Goal: Information Seeking & Learning: Learn about a topic

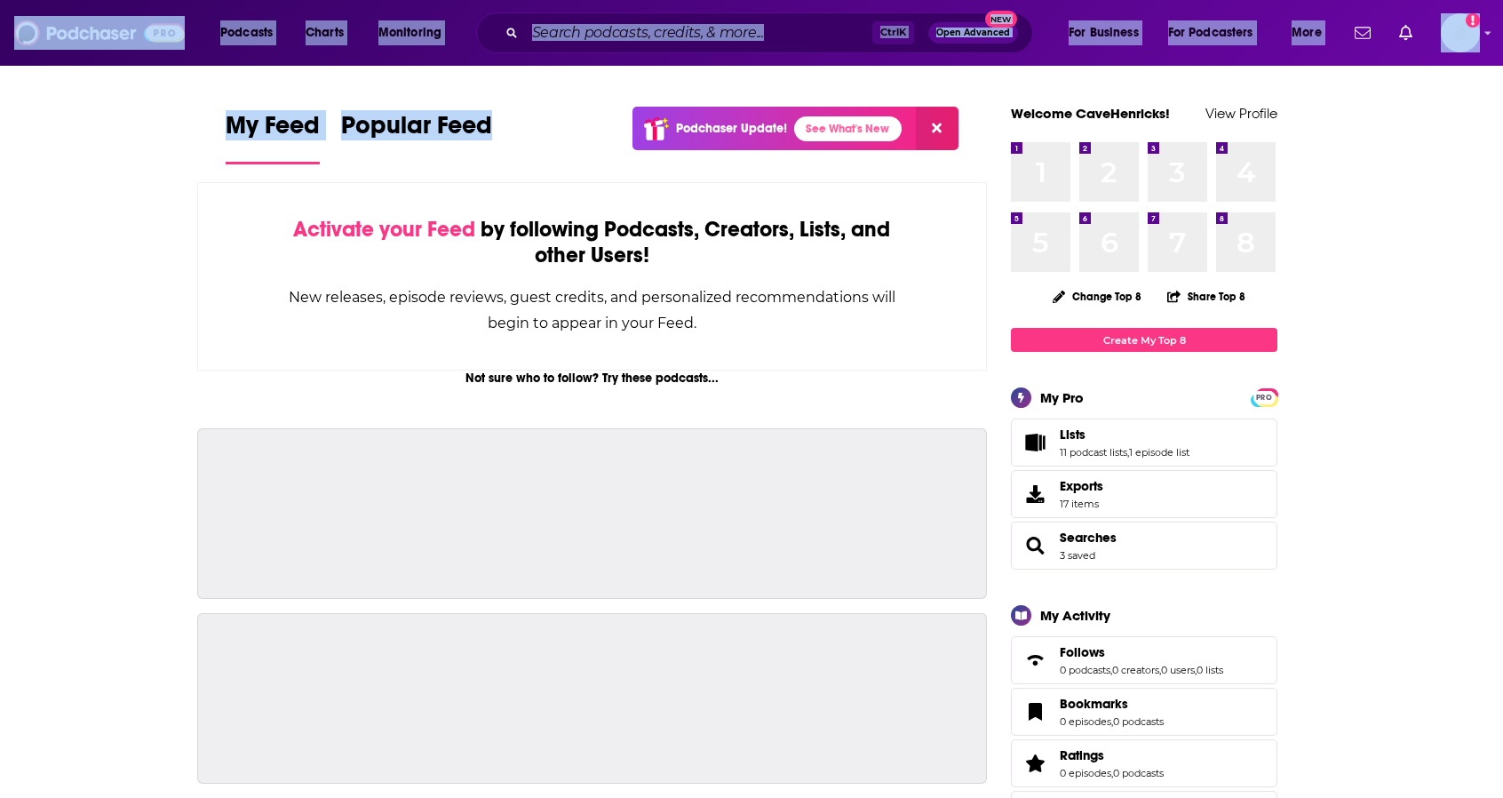
drag, startPoint x: 512, startPoint y: 67, endPoint x: 517, endPoint y: -107, distance: 175.0
click at [517, 0] on html "Podcasts Charts Monitoring Ctrl K Open Advanced New For Business For Podcasters…" at bounding box center [751, 399] width 1503 height 798
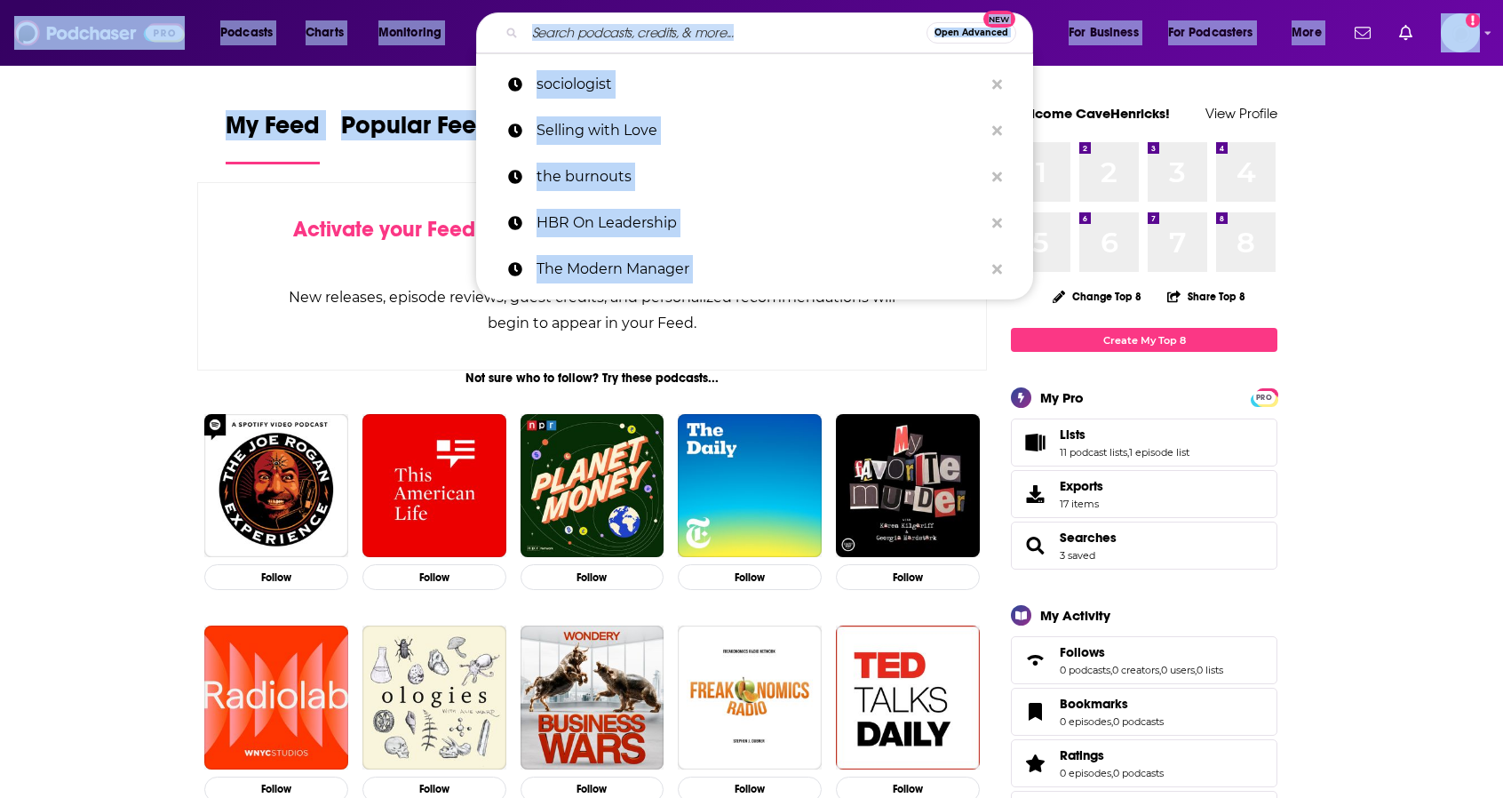
click at [622, 36] on input "Search podcasts, credits, & more..." at bounding box center [725, 33] width 401 height 28
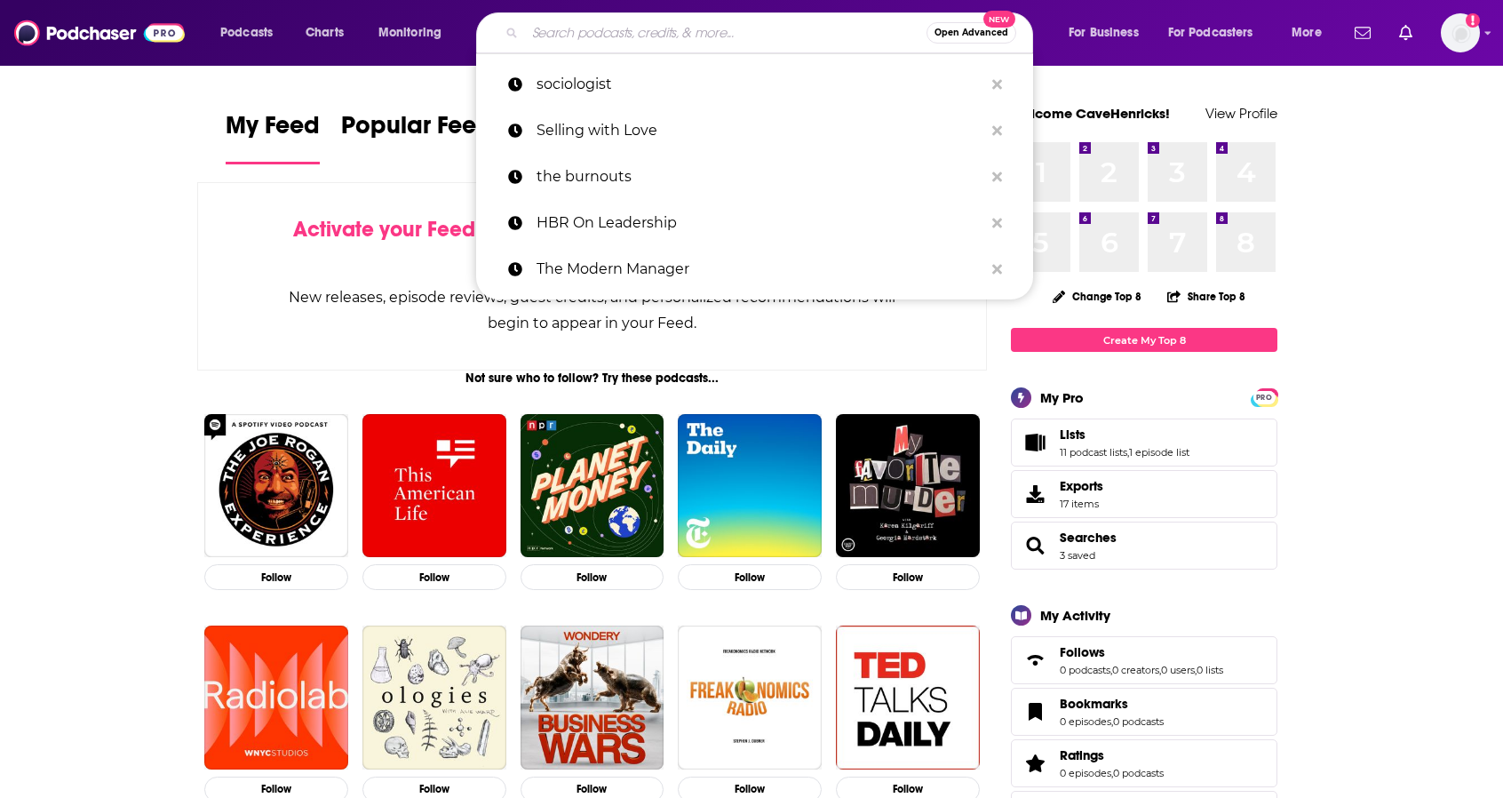
click at [622, 36] on input "Search podcasts, credits, & more..." at bounding box center [725, 33] width 401 height 28
paste input "[URL][DOMAIN_NAME]"
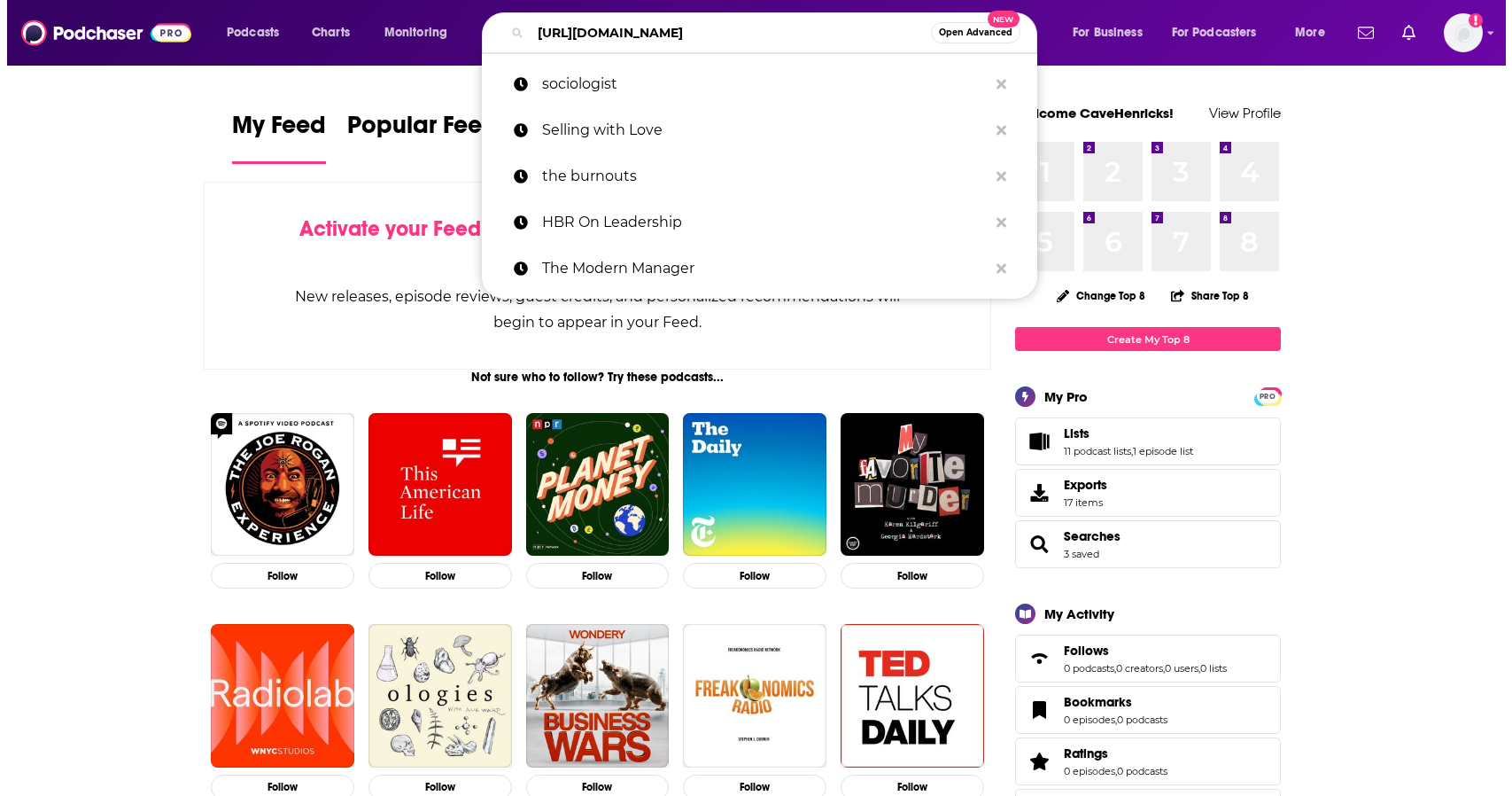
scroll to position [0, 178]
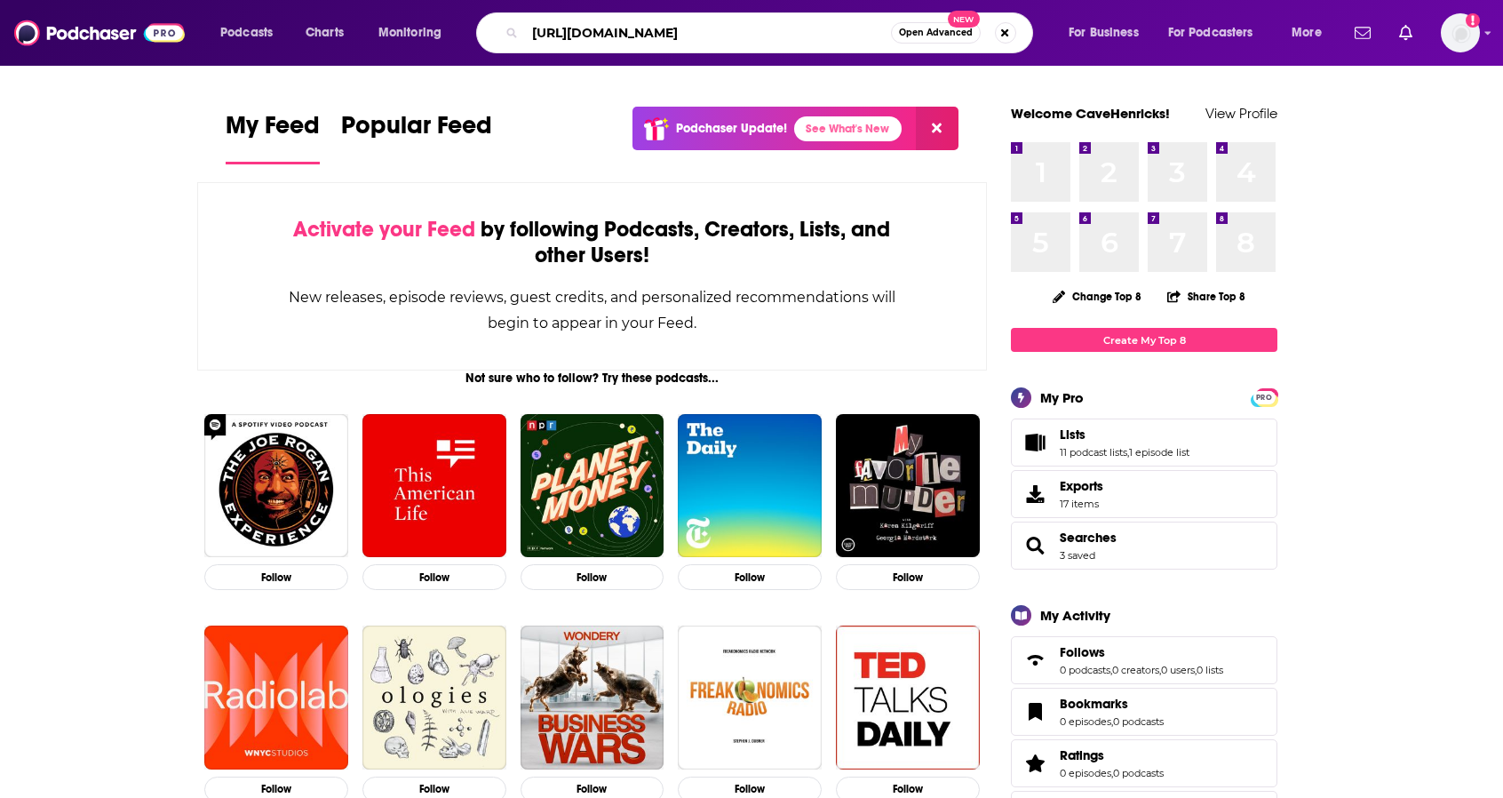
type input "[URL][DOMAIN_NAME]"
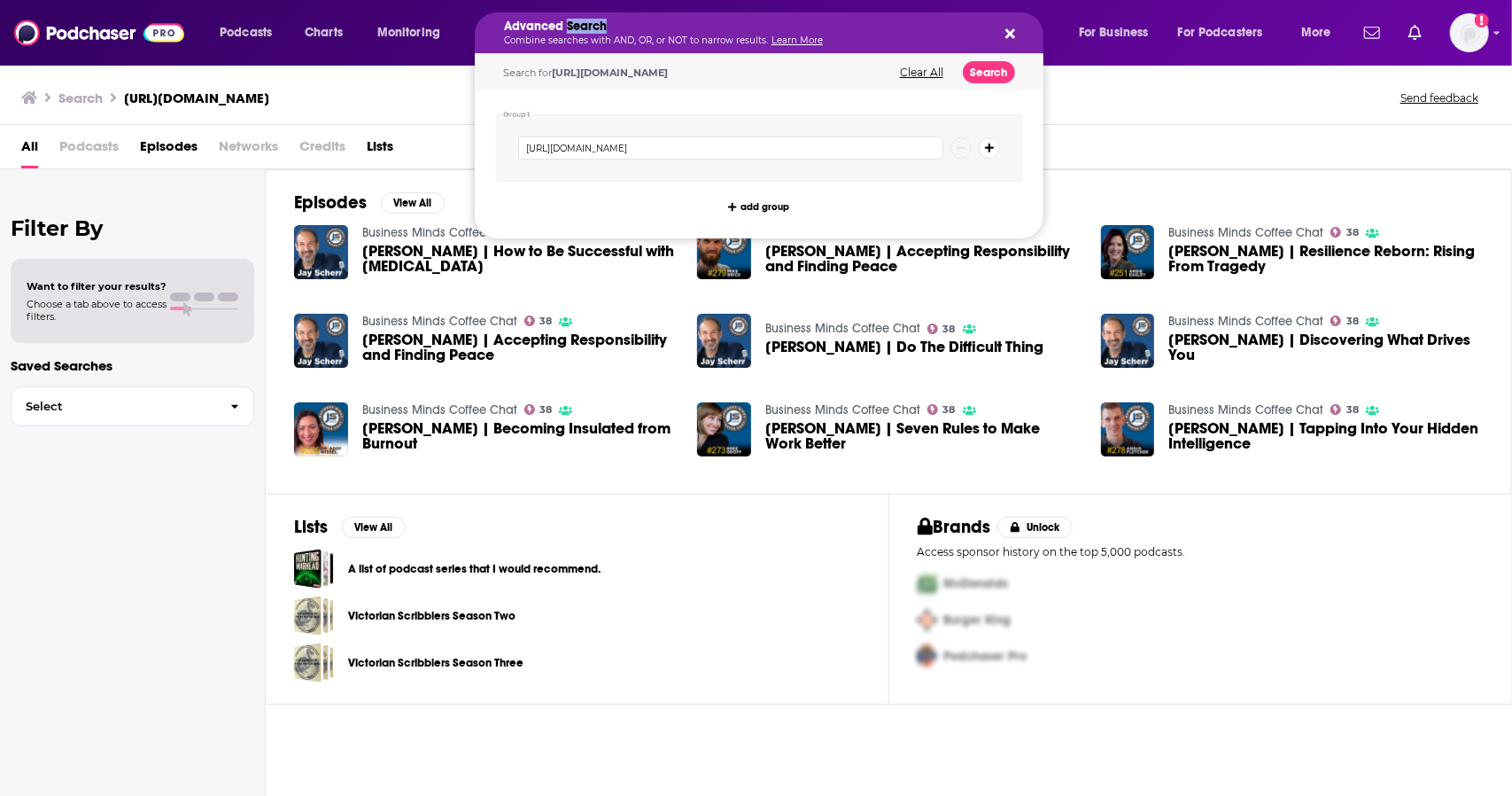
click at [581, 30] on h5 "Advanced Search" at bounding box center [744, 26] width 482 height 12
click at [402, 1] on div "Podcasts Charts Monitoring Advanced Search Combine searches with AND, OR, or NO…" at bounding box center [756, 33] width 1512 height 66
click at [597, 28] on h5 "Advanced Search" at bounding box center [744, 26] width 482 height 12
click at [1006, 29] on icon "Search podcasts, credits, & more..." at bounding box center [1010, 34] width 10 height 10
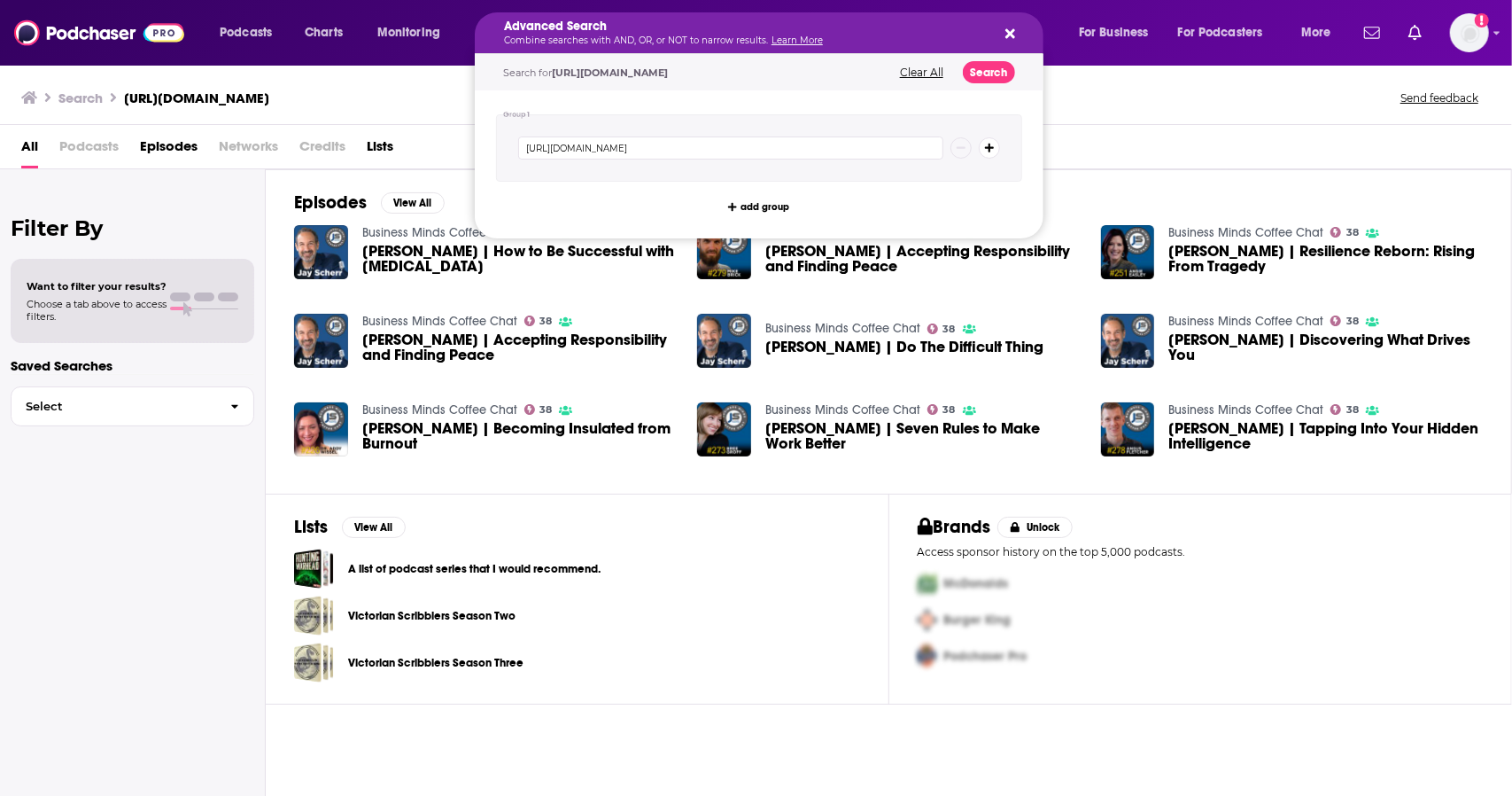
drag, startPoint x: 878, startPoint y: 27, endPoint x: 885, endPoint y: 33, distance: 9.2
click at [924, 61] on div "Search for [URL][DOMAIN_NAME] Clear All Search" at bounding box center [759, 72] width 568 height 36
click at [923, 67] on button "Clear All" at bounding box center [922, 73] width 54 height 12
click at [654, 158] on input "Search podcasts, credits, & more..." at bounding box center [731, 148] width 425 height 23
paste input "Business Minds Coffee Chat"
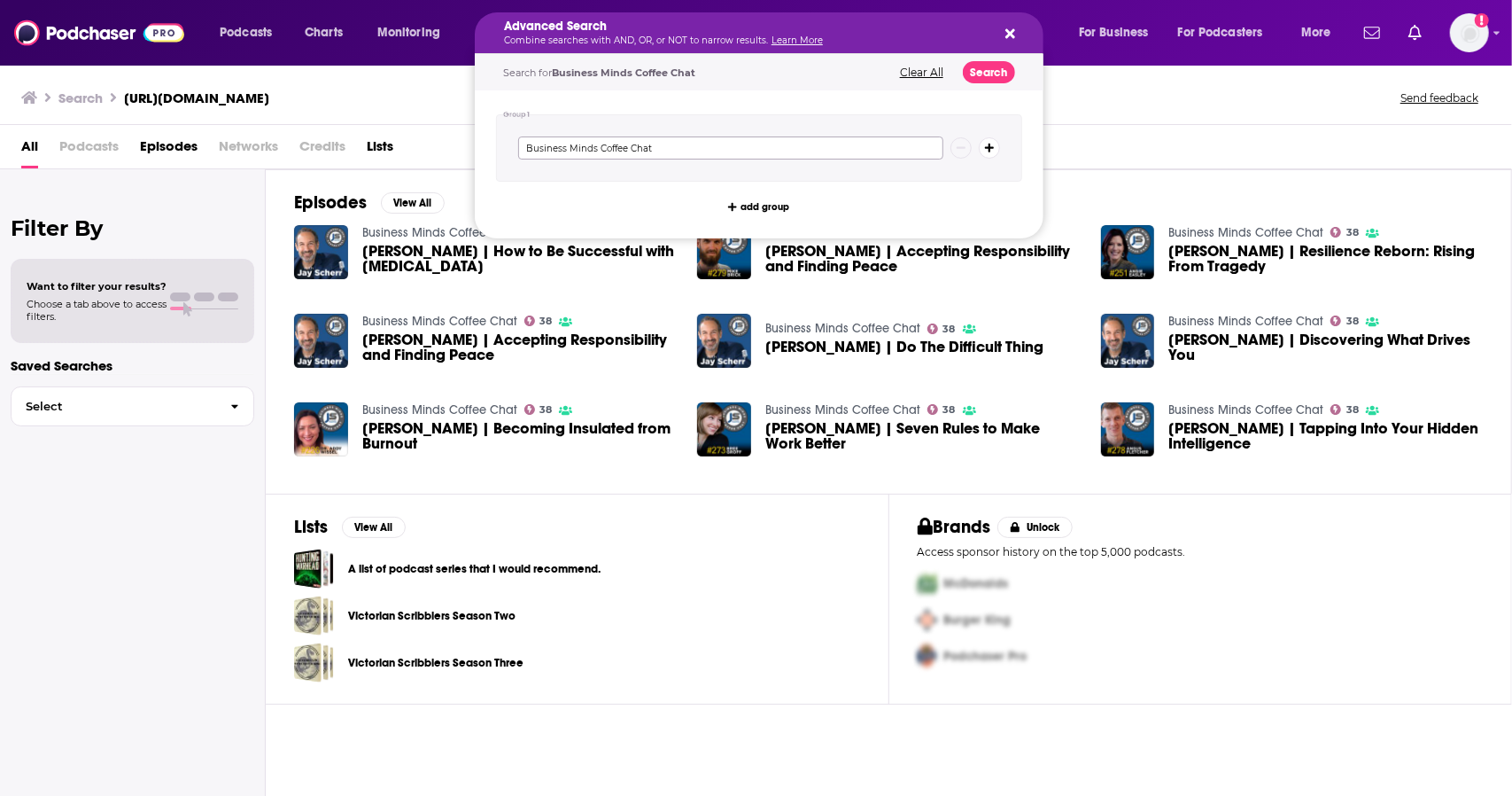
type input "Business Minds Coffee Chat"
click at [988, 79] on button "Search" at bounding box center [988, 72] width 52 height 22
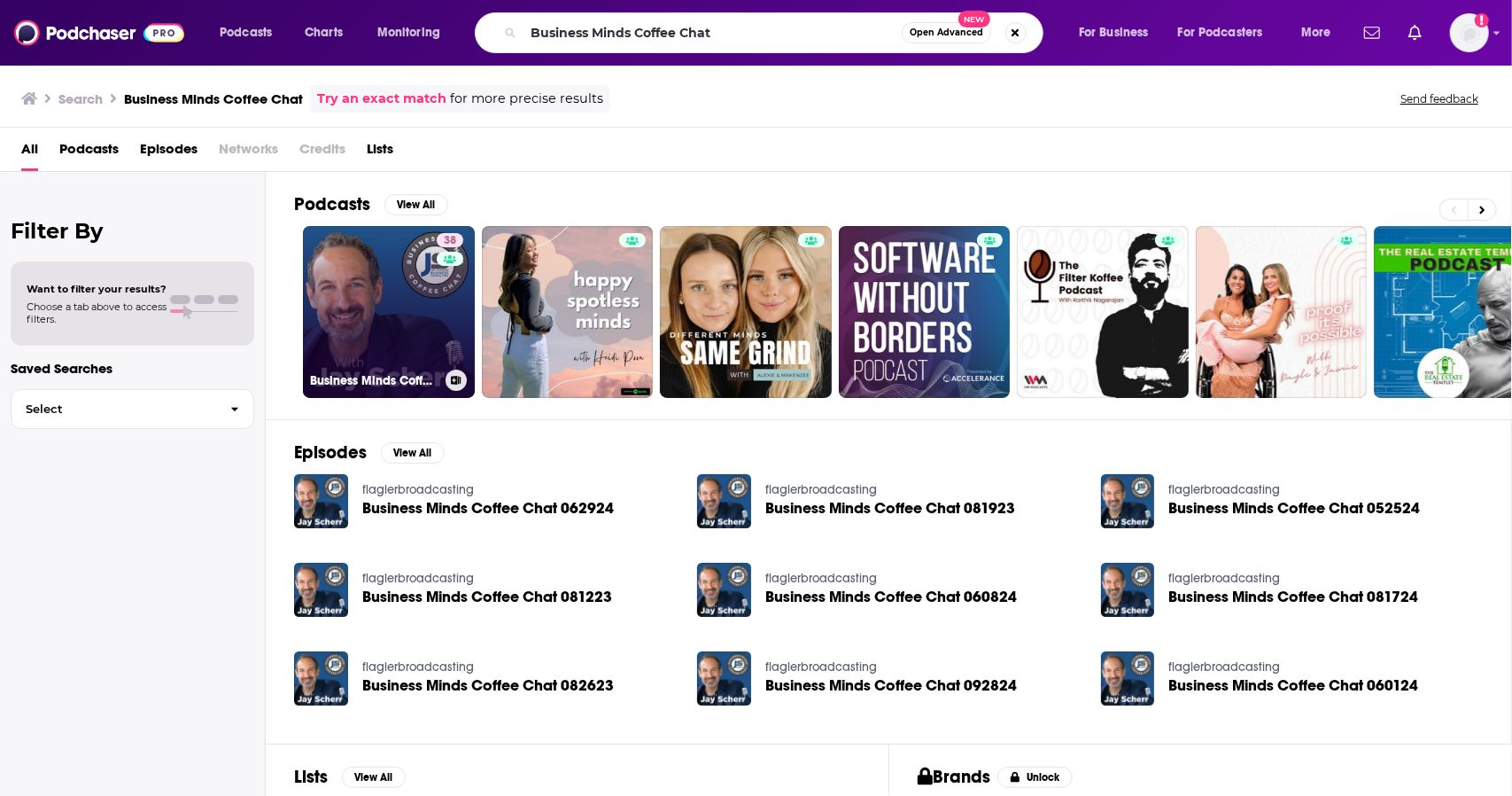
click at [360, 343] on link "38 Business Minds Coffee Chat" at bounding box center [389, 311] width 172 height 172
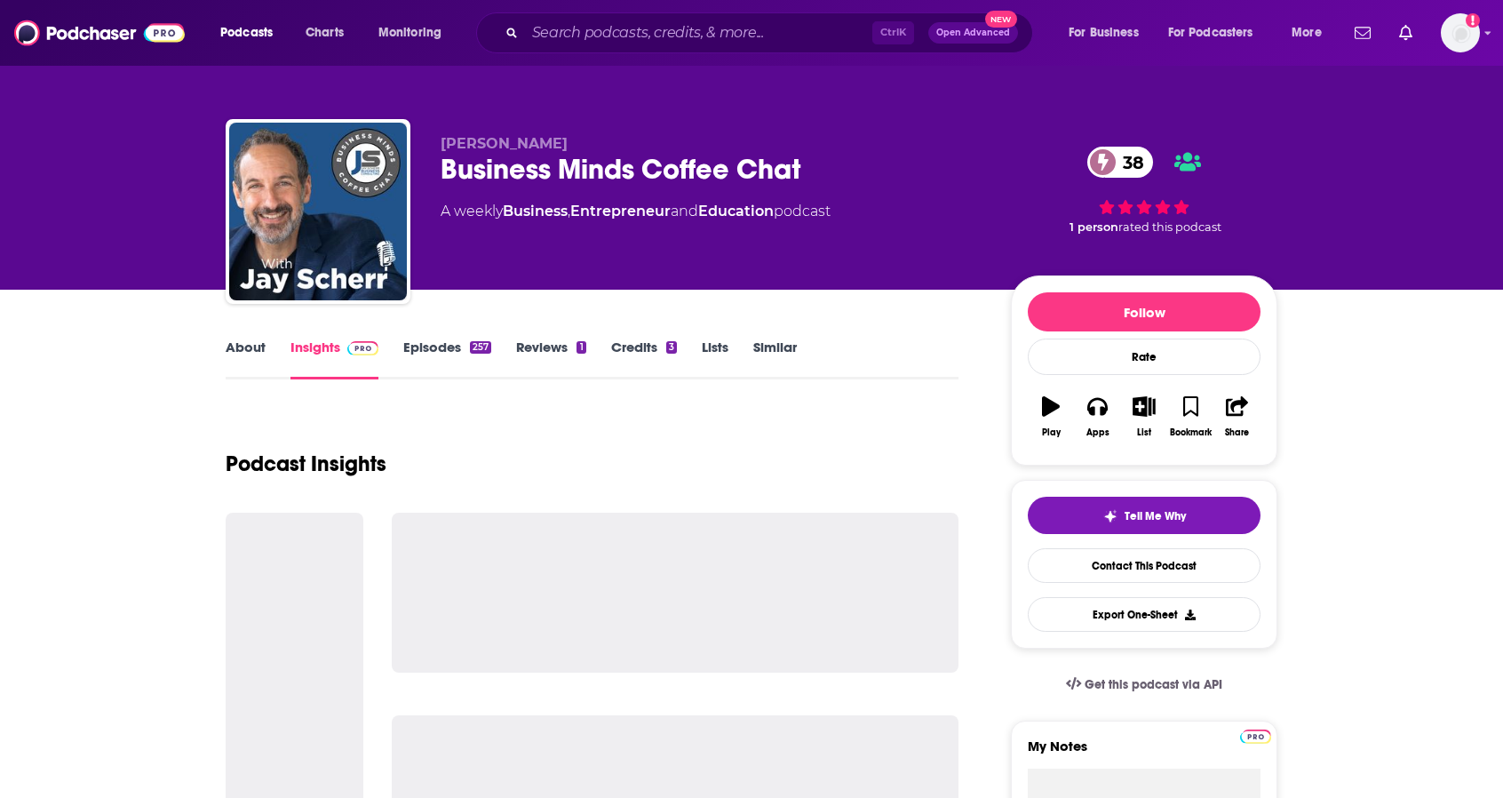
scroll to position [60, 0]
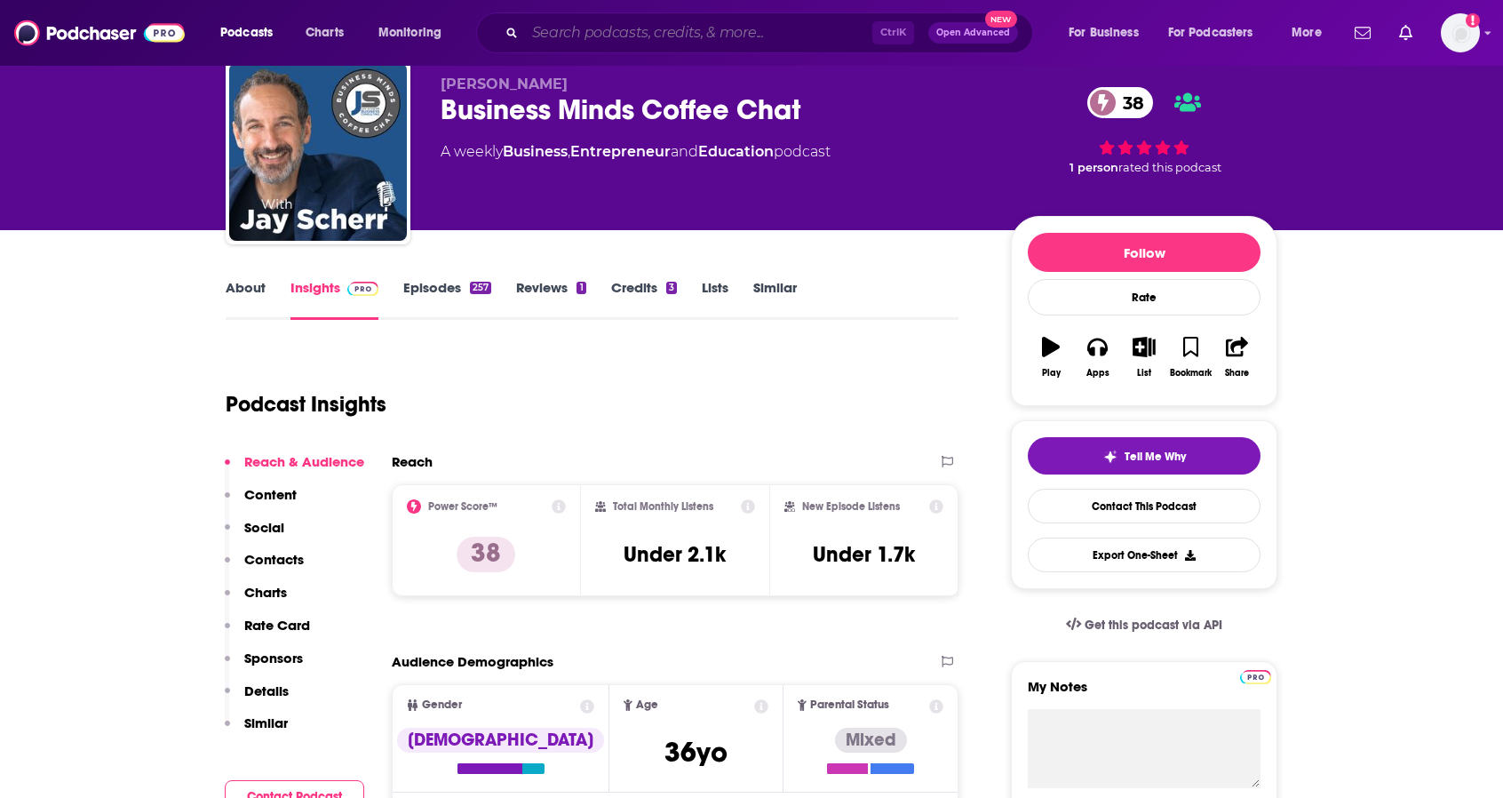
click at [591, 36] on input "Search podcasts, credits, & more..." at bounding box center [698, 33] width 347 height 28
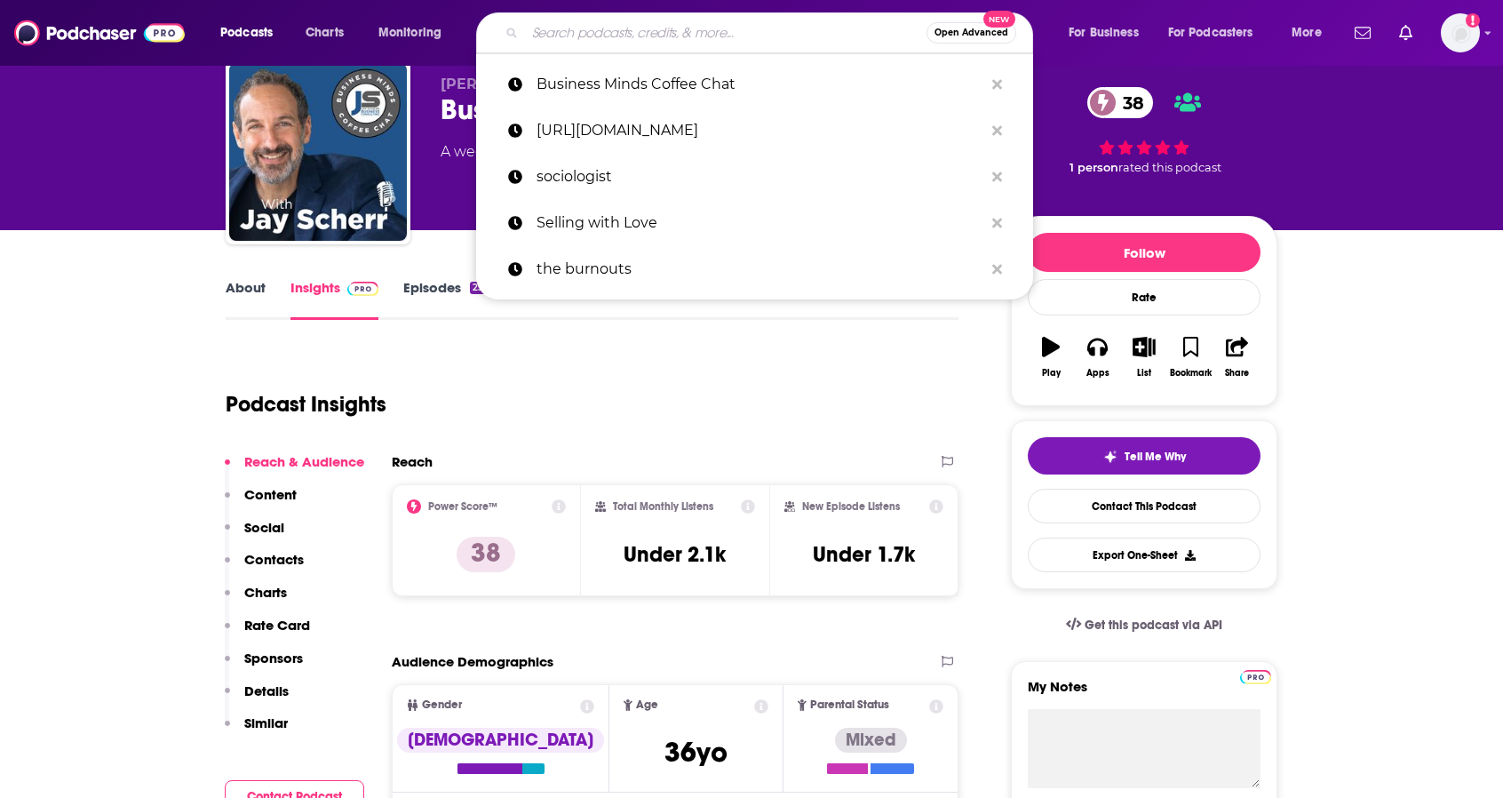
paste input "Selling with Love"
type input "Selling with Love"
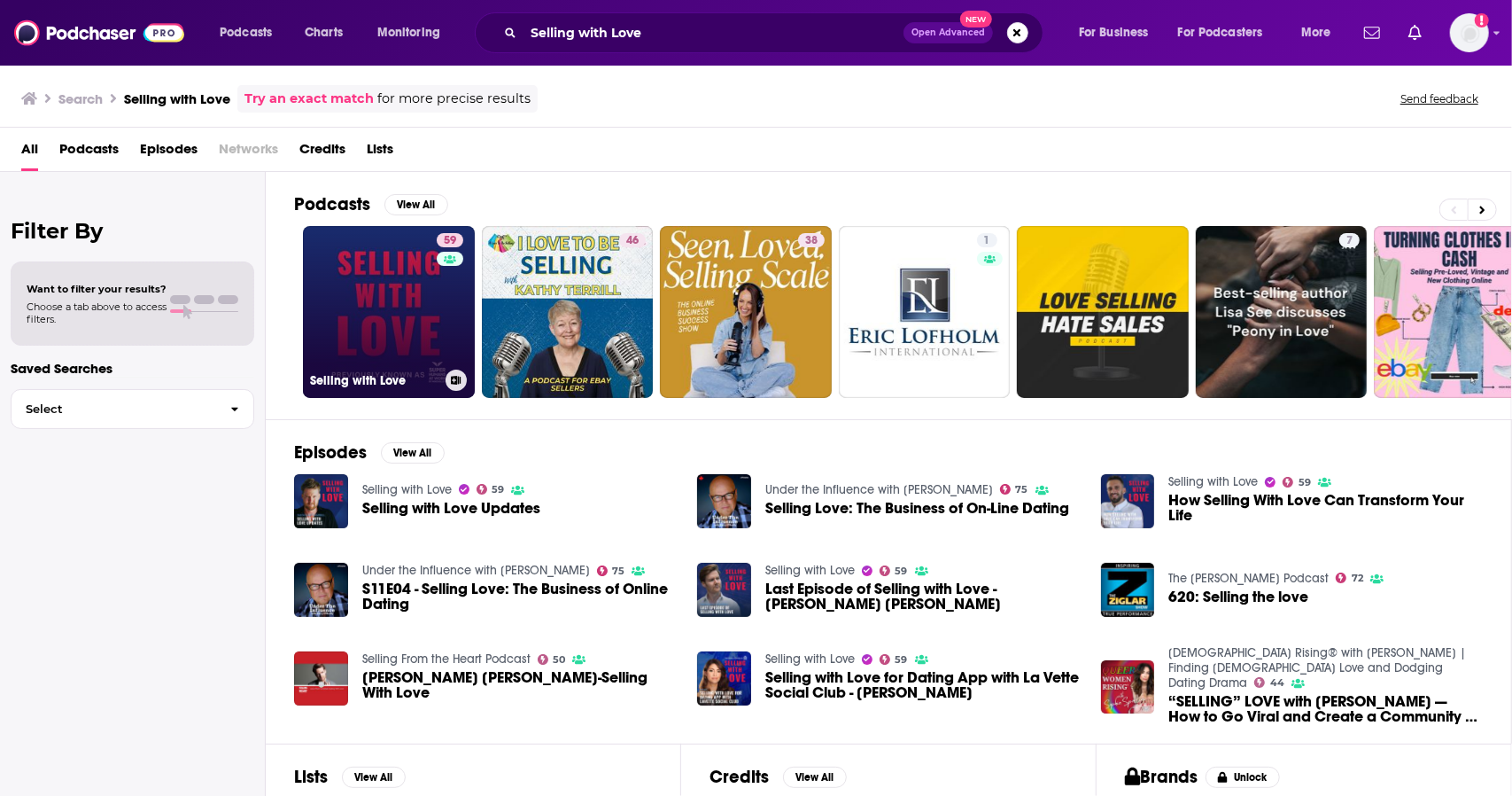
click at [382, 297] on link "59 Selling with Love" at bounding box center [389, 311] width 172 height 172
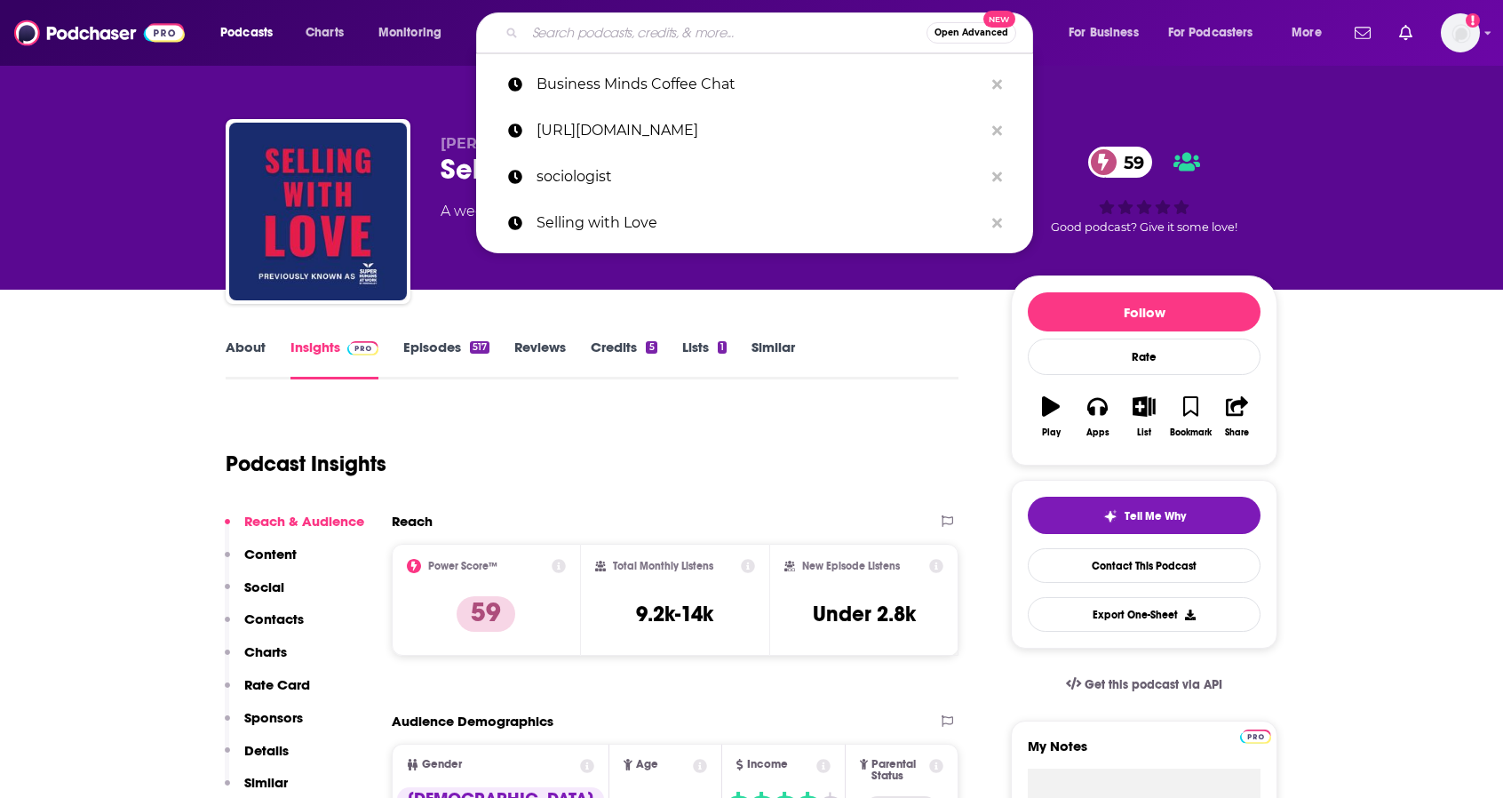
click at [748, 26] on input "Search podcasts, credits, & more..." at bounding box center [725, 33] width 401 height 28
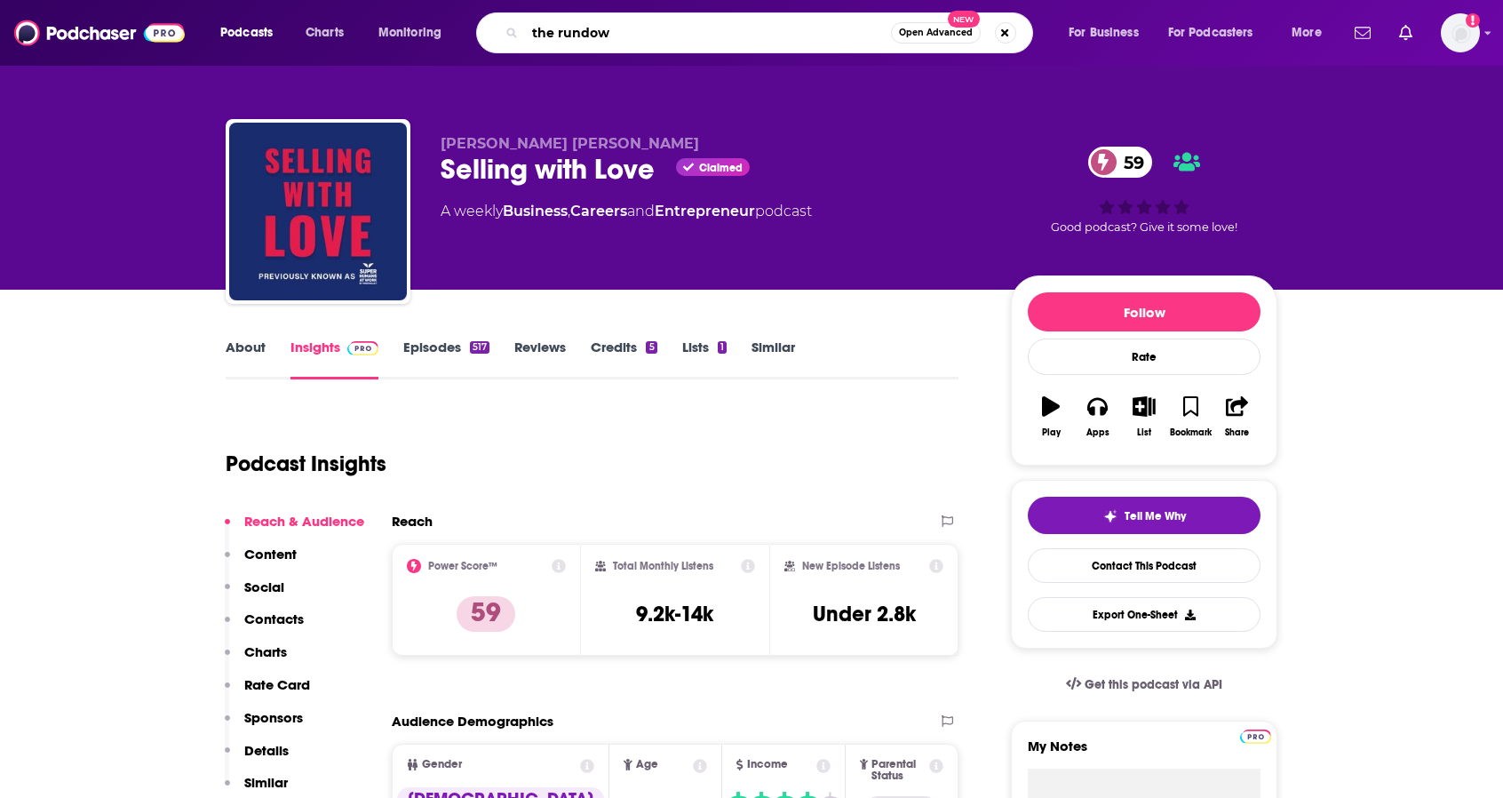
type input "the rundown"
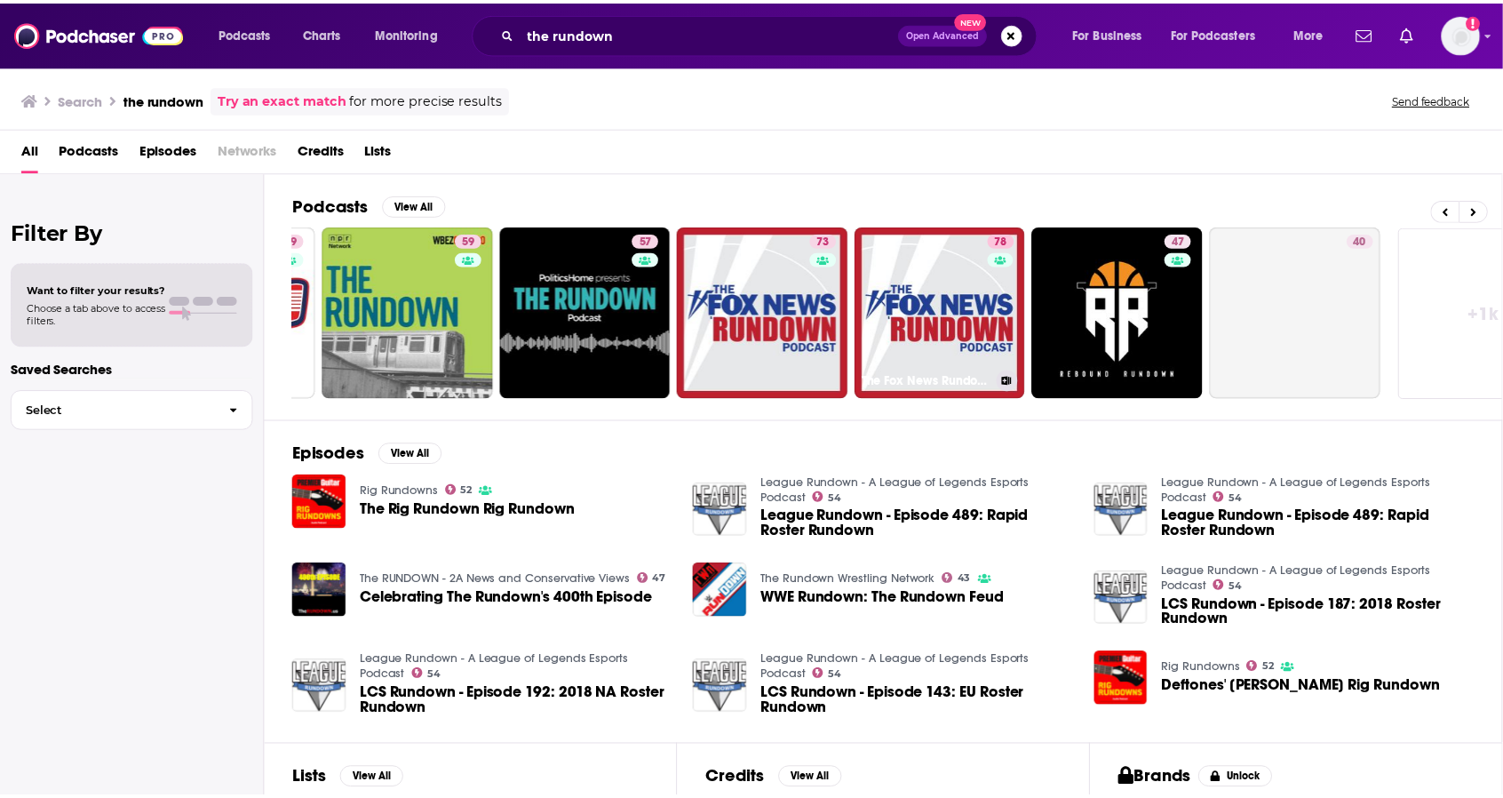
scroll to position [0, 339]
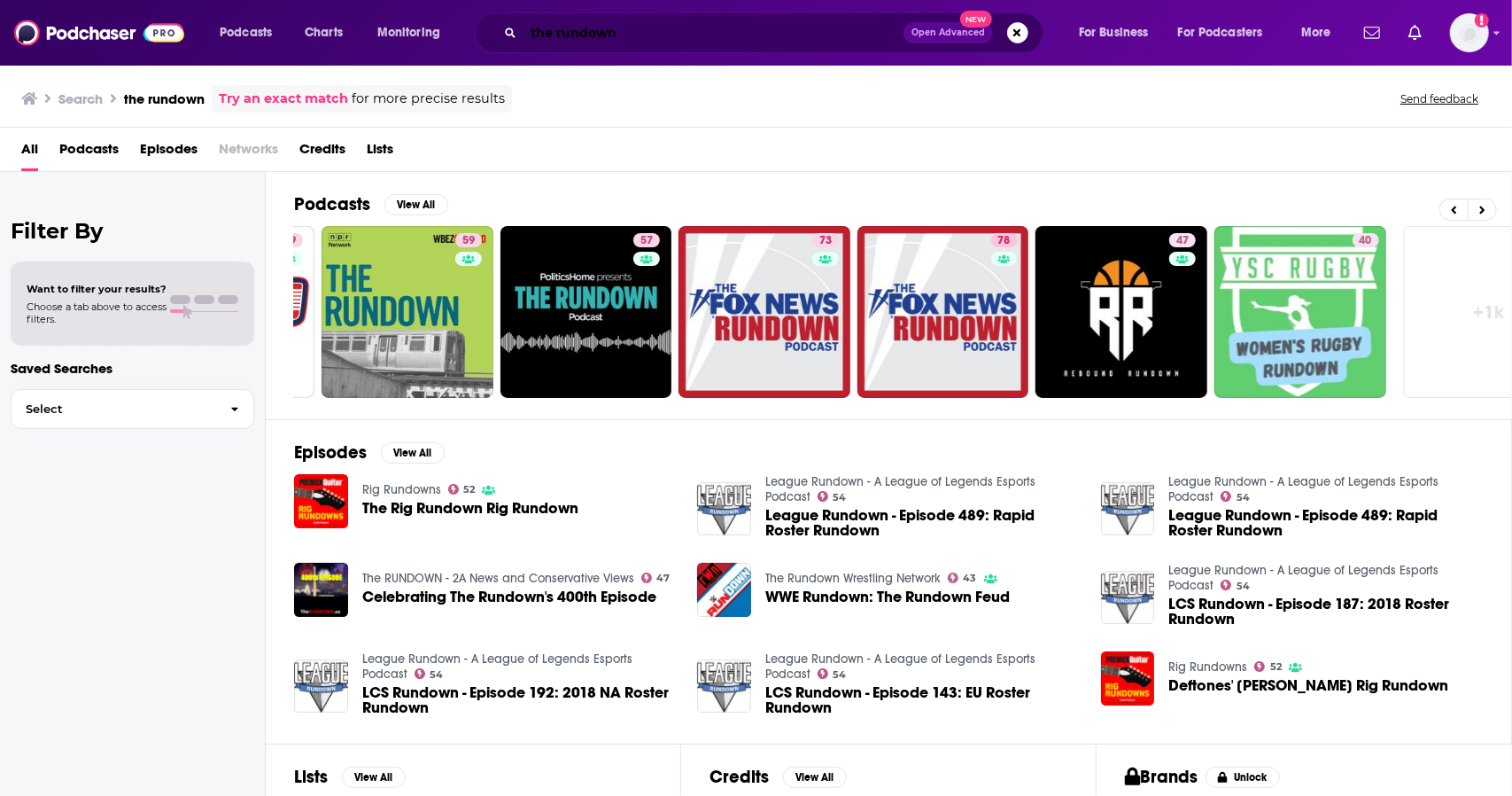
click at [531, 31] on input "the rundown" at bounding box center [713, 33] width 380 height 28
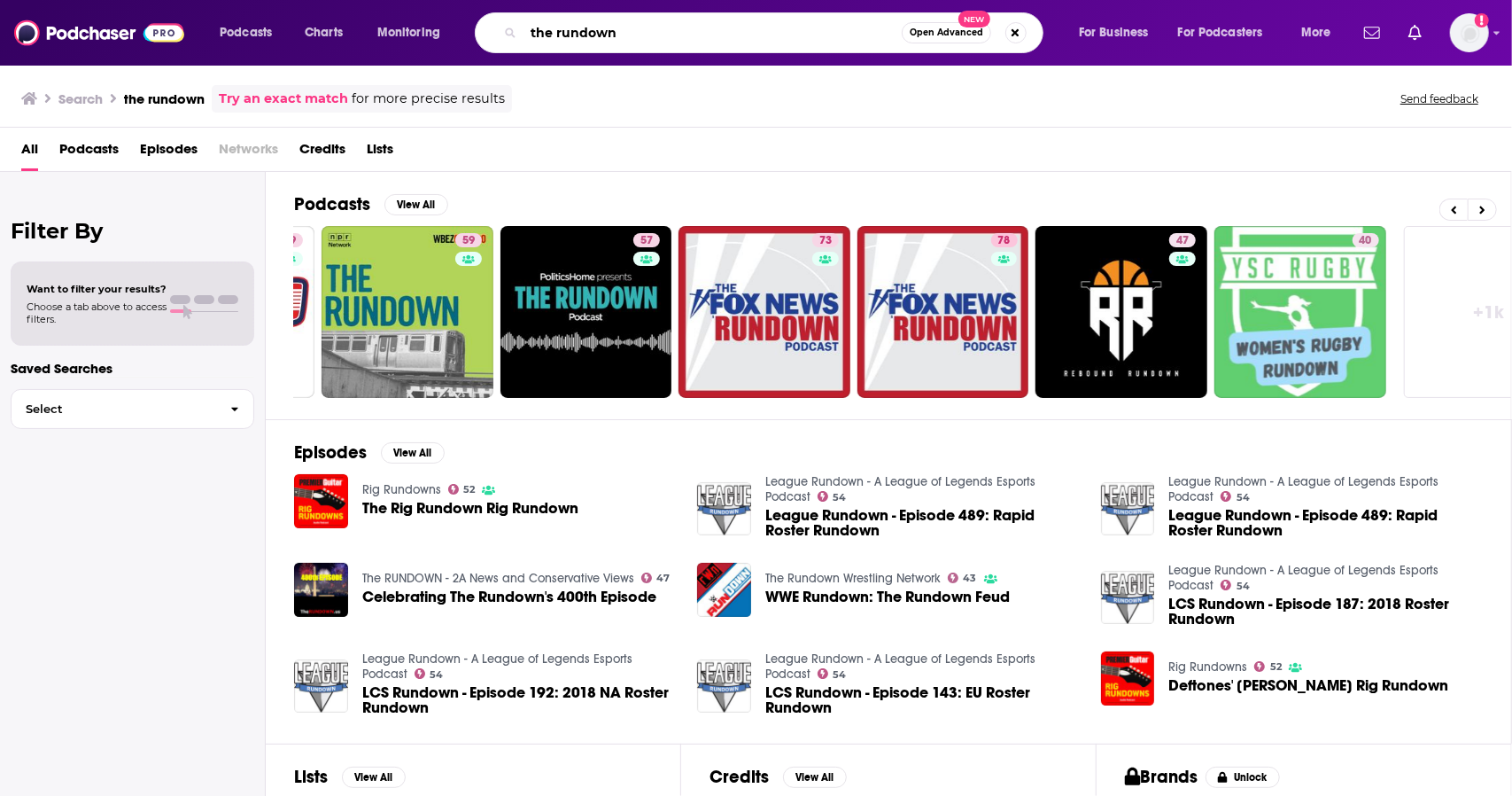
click at [531, 31] on input "the rundown" at bounding box center [712, 33] width 378 height 28
type input "public rundown"
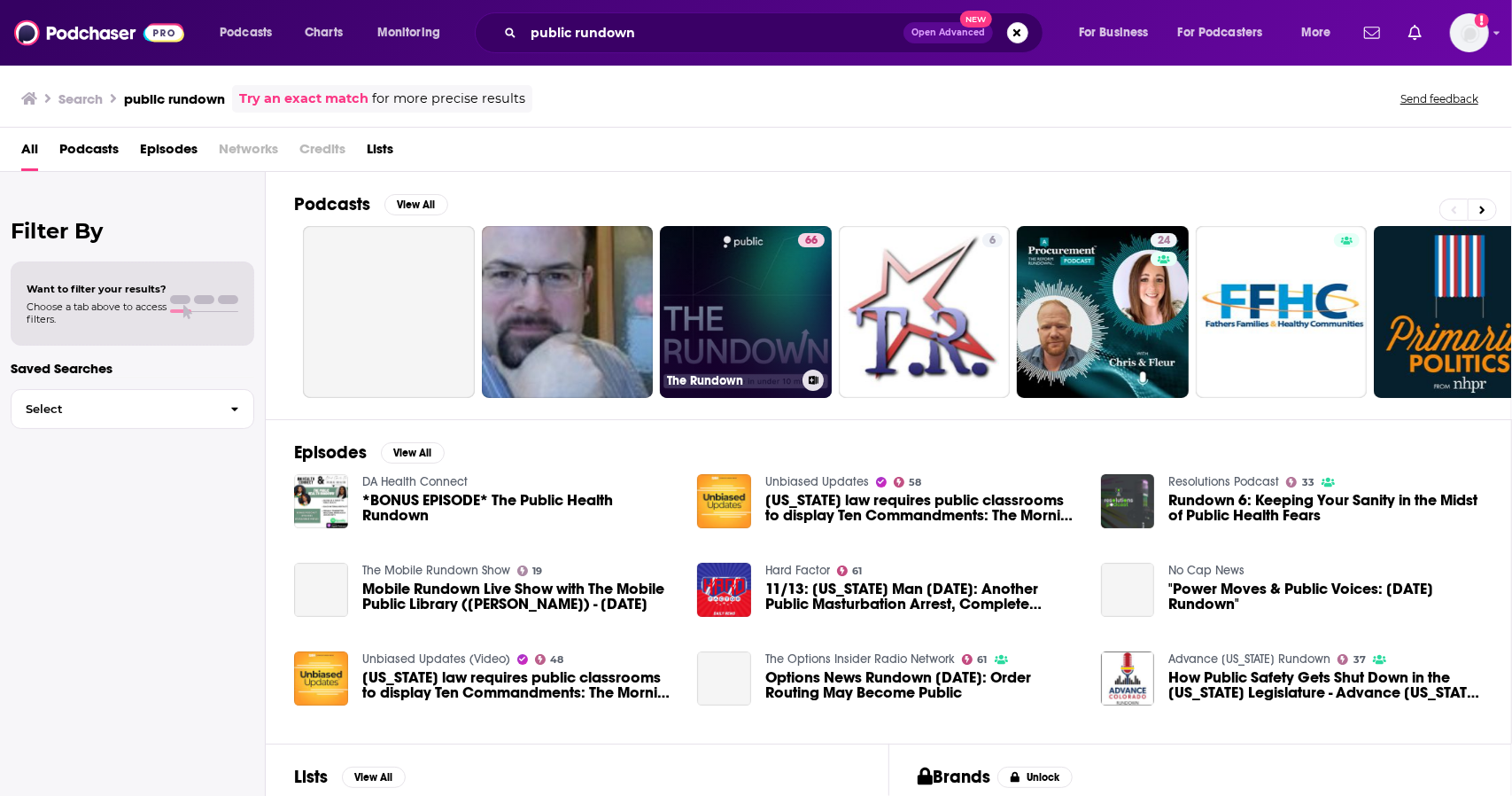
click at [759, 337] on link "66 The Rundown" at bounding box center [746, 311] width 172 height 172
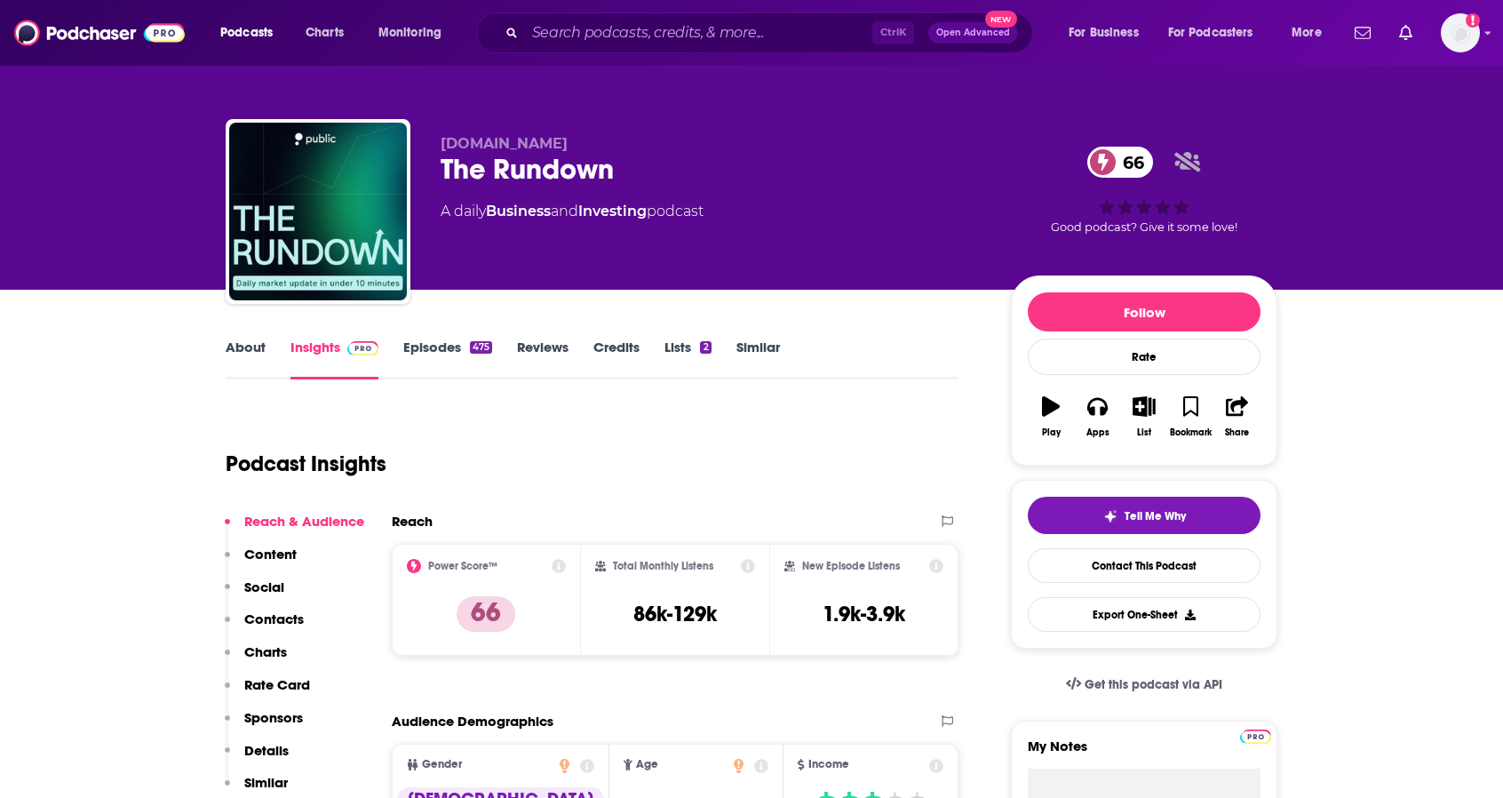
scroll to position [520, 0]
